Goal: Use online tool/utility

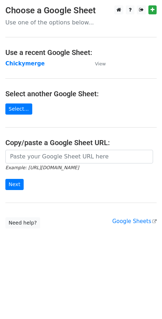
click at [108, 64] on main "Choose a Google Sheet Use one of the options below... Use a recent Google Sheet…" at bounding box center [81, 116] width 162 height 223
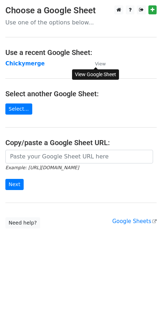
click at [101, 65] on small "View" at bounding box center [100, 63] width 11 height 5
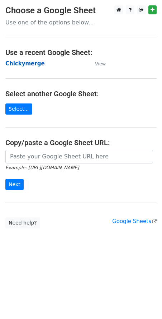
click at [21, 64] on strong "Chickymerge" at bounding box center [25, 63] width 40 height 6
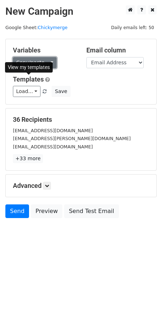
click at [36, 63] on link "Copy/paste..." at bounding box center [35, 62] width 44 height 11
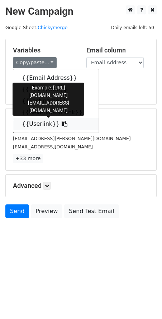
click at [37, 122] on link "{{Userlink}}" at bounding box center [56, 124] width 86 height 12
